Goal: Task Accomplishment & Management: Use online tool/utility

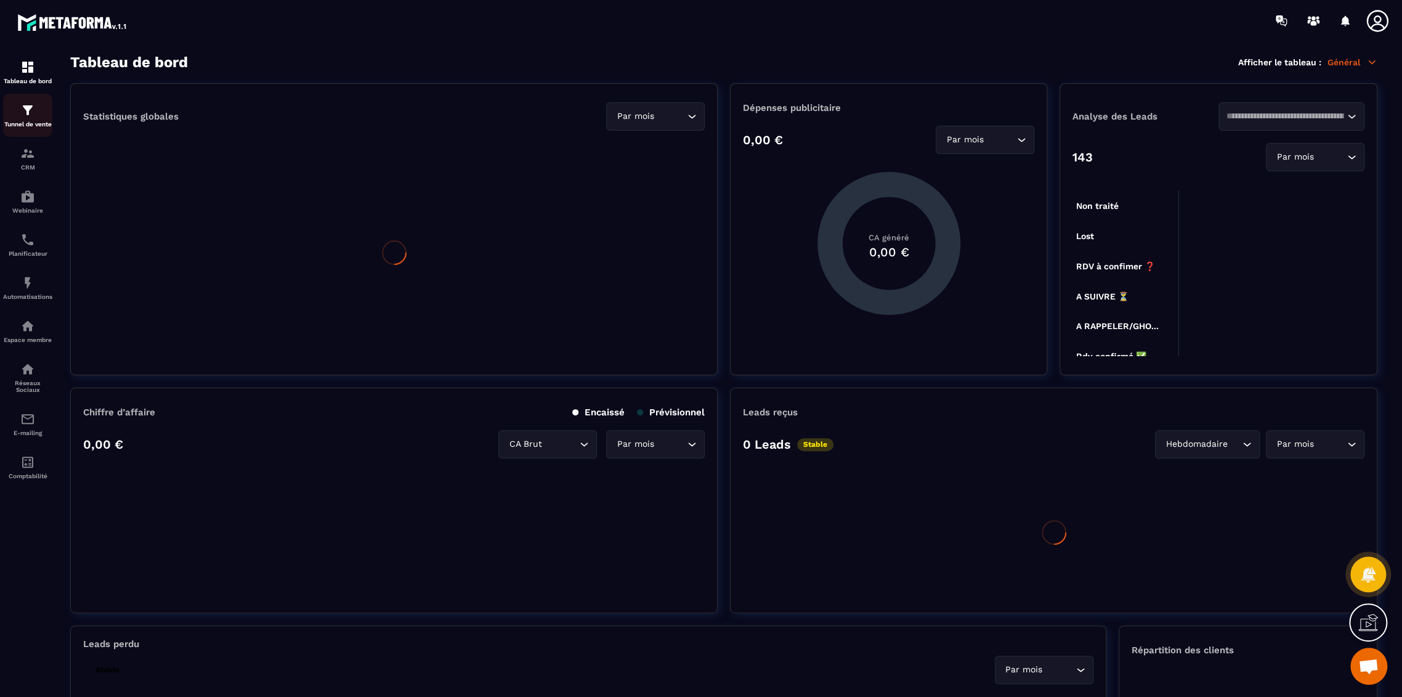
click at [20, 113] on img at bounding box center [27, 110] width 15 height 15
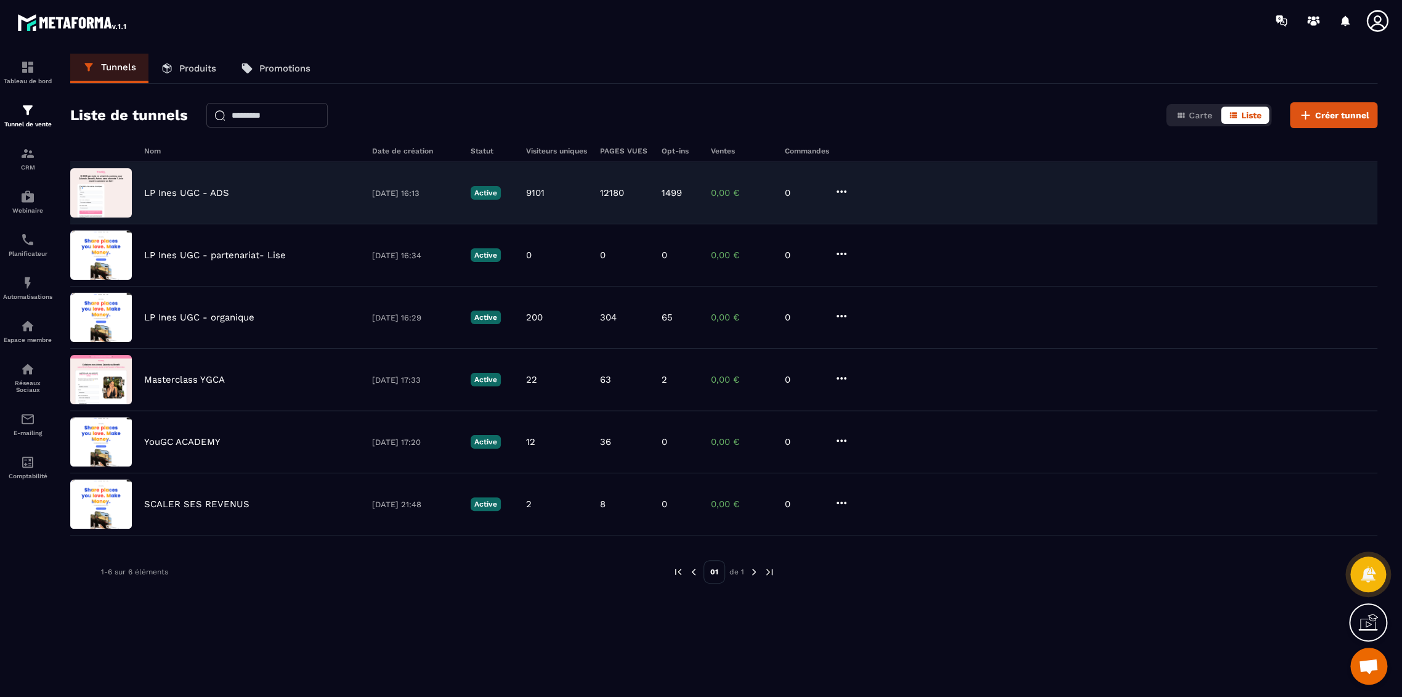
click at [185, 195] on p "LP Ines UGC - ADS" at bounding box center [186, 192] width 85 height 11
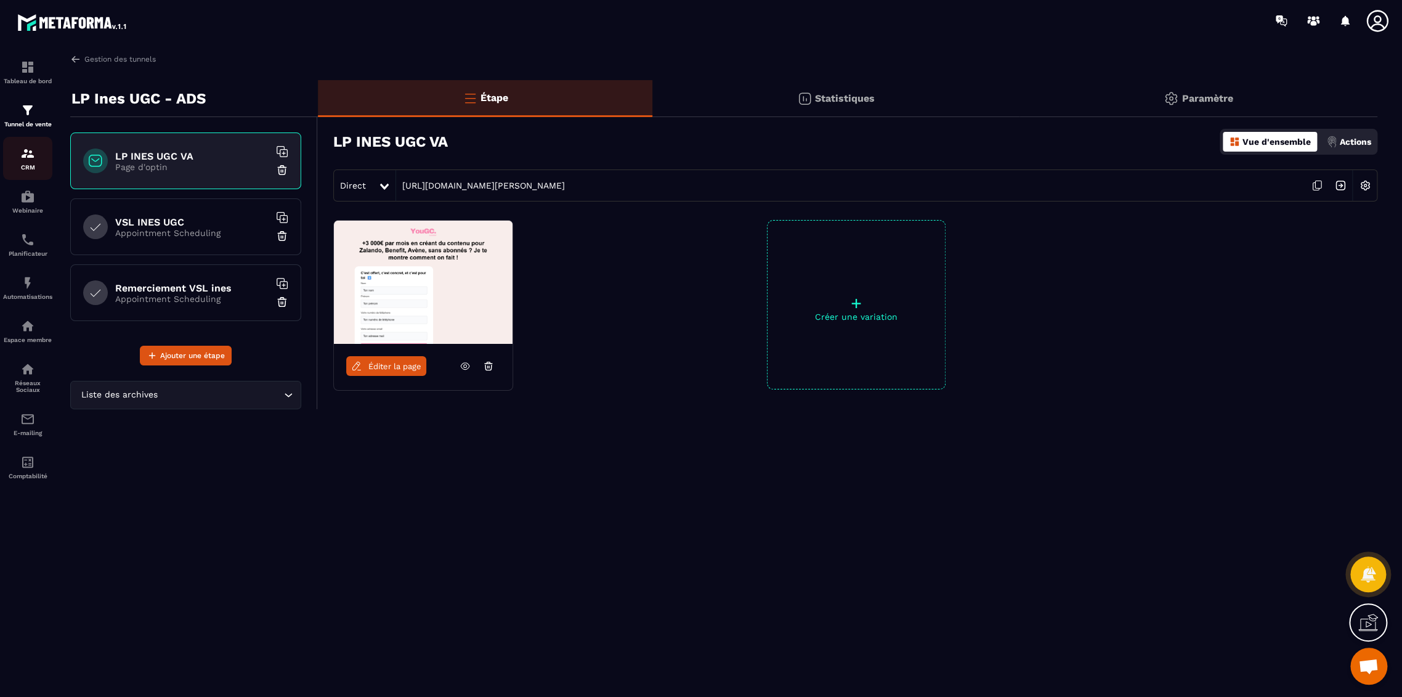
click at [30, 162] on div "CRM" at bounding box center [27, 158] width 49 height 25
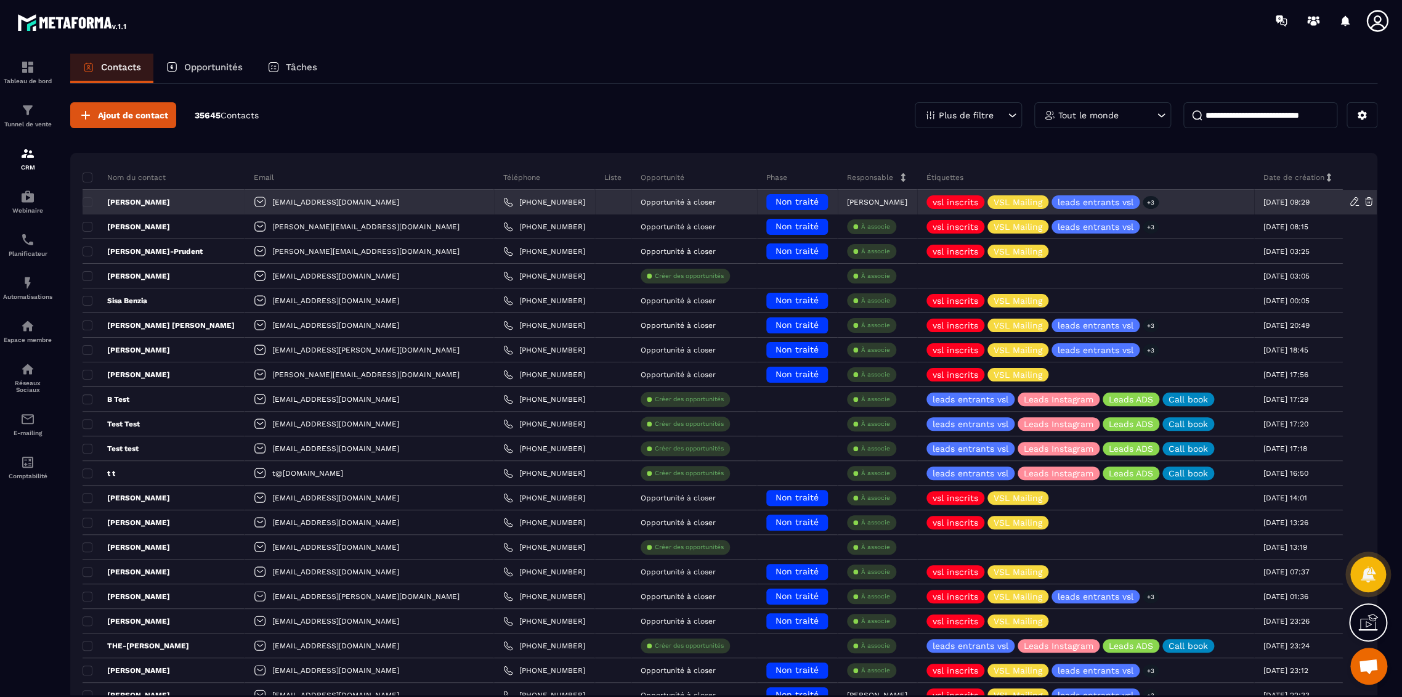
click at [151, 201] on p "[PERSON_NAME]" at bounding box center [126, 202] width 87 height 10
